Goal: Information Seeking & Learning: Learn about a topic

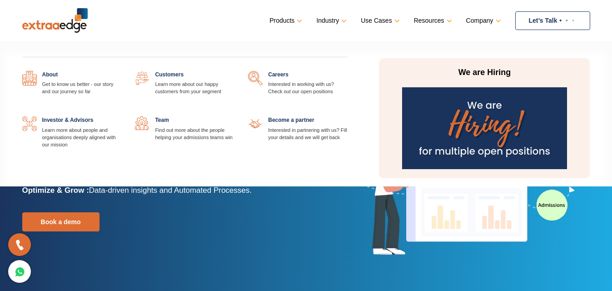
drag, startPoint x: 40, startPoint y: 96, endPoint x: 47, endPoint y: 89, distance: 10.0
click at [40, 96] on div "About Get to know us better - our story and our journey so far Customers Learn …" at bounding box center [184, 120] width 339 height 98
click at [121, 71] on link at bounding box center [121, 71] width 0 height 0
